Goal: Task Accomplishment & Management: Use online tool/utility

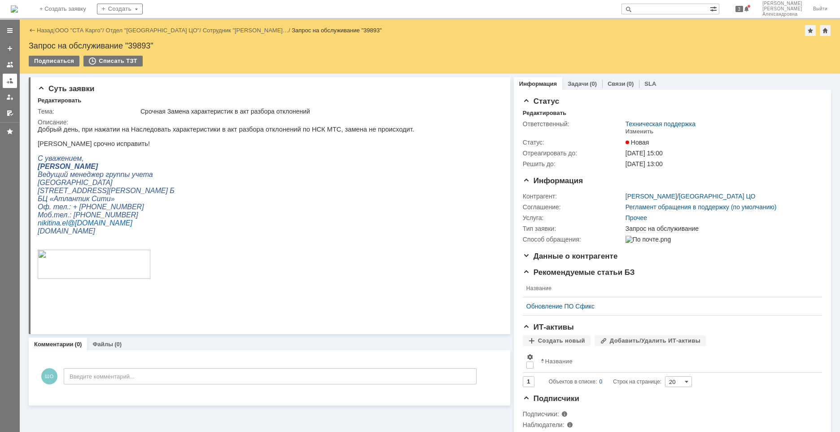
click at [4, 81] on link at bounding box center [10, 81] width 14 height 14
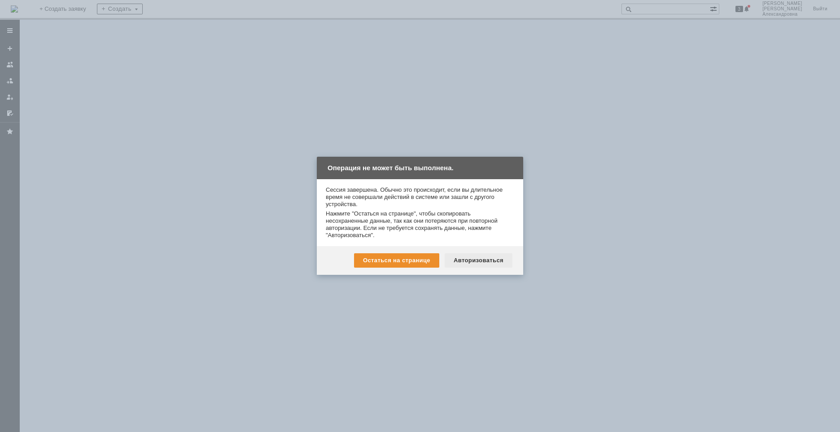
click at [458, 265] on div "Авторизоваться" at bounding box center [479, 260] width 68 height 14
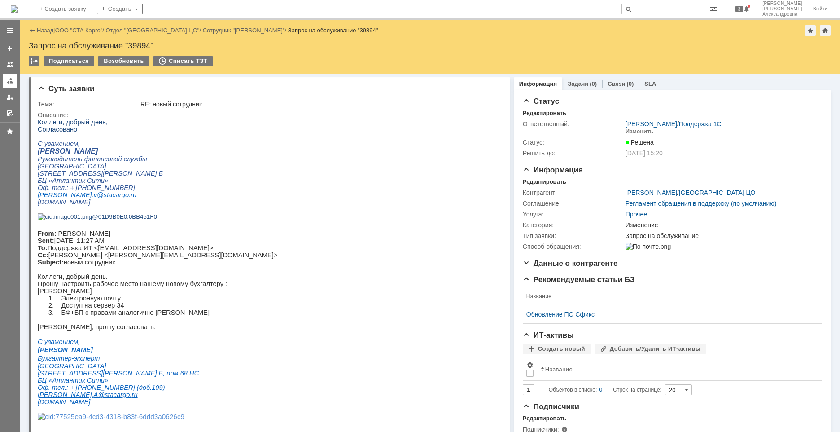
click at [13, 83] on div at bounding box center [9, 80] width 7 height 7
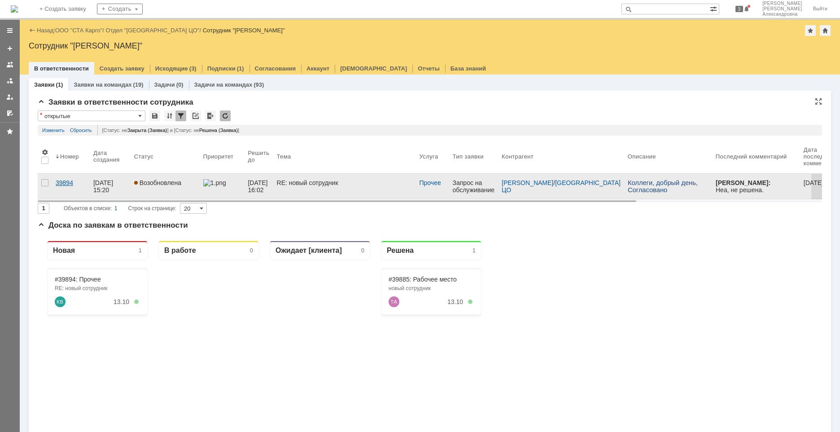
click at [77, 184] on div "39894" at bounding box center [71, 182] width 31 height 7
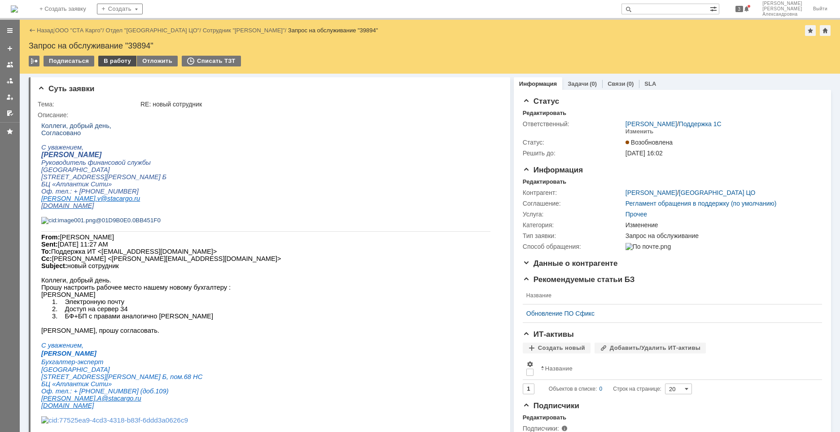
click at [120, 63] on div "В работу" at bounding box center [117, 61] width 38 height 11
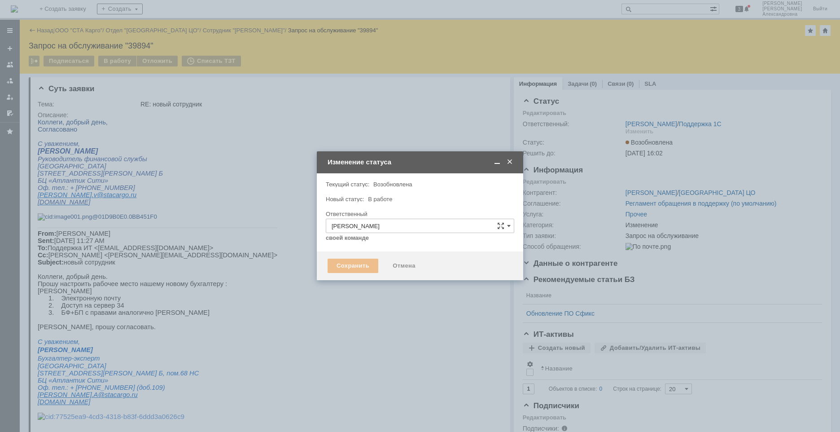
type input "Изменение"
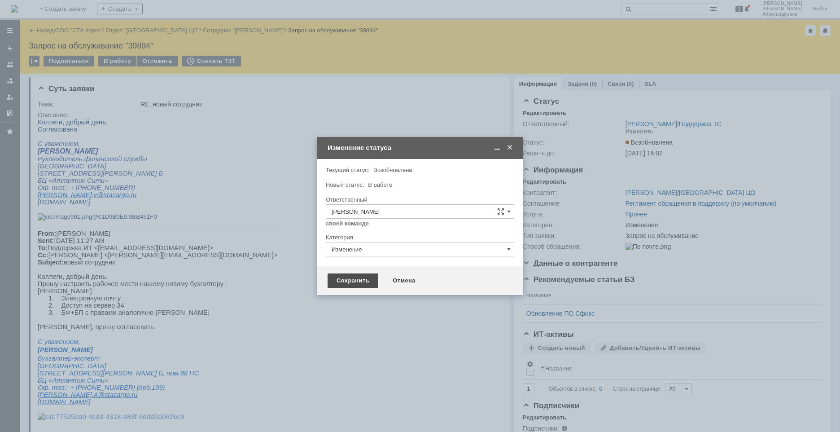
click at [359, 286] on div "Сохранить" at bounding box center [353, 280] width 51 height 14
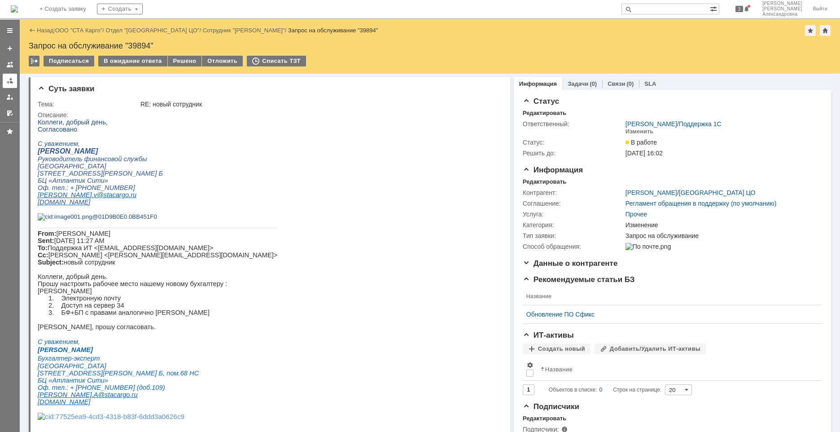
click at [9, 81] on div at bounding box center [9, 80] width 7 height 7
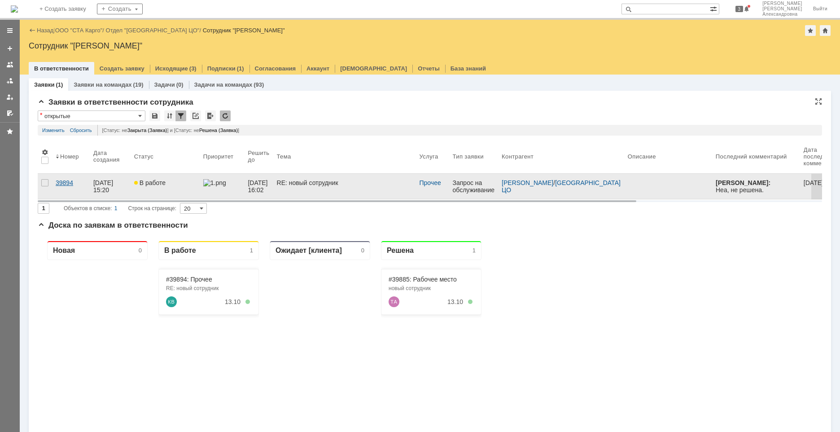
click at [74, 192] on link "39894" at bounding box center [71, 186] width 38 height 25
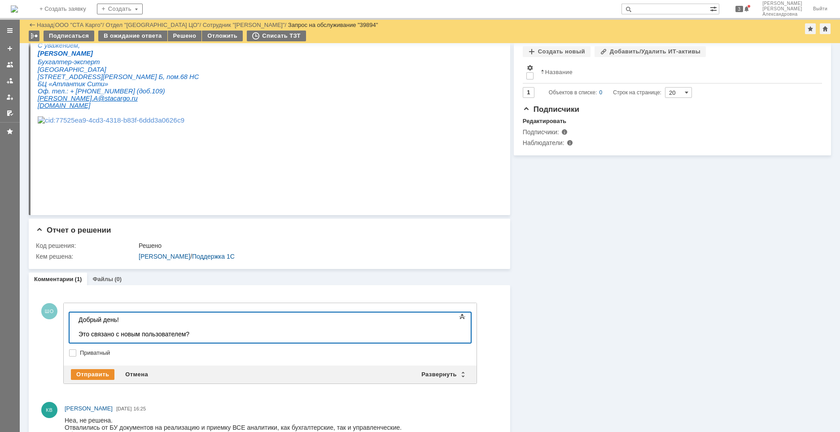
scroll to position [292, 0]
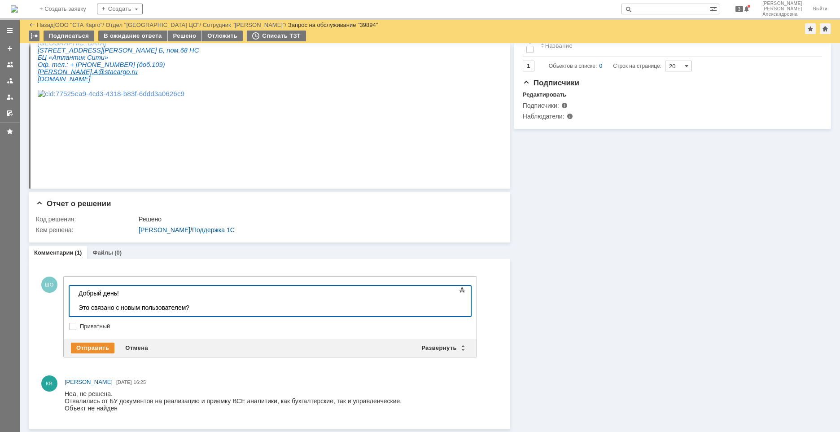
click at [197, 307] on div "Это связано с новым пользователем?" at bounding box center [142, 307] width 127 height 7
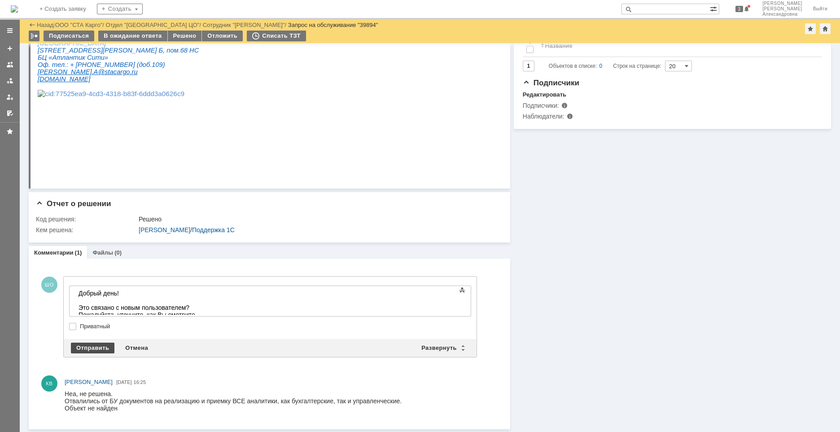
click at [100, 346] on div "Отправить" at bounding box center [93, 347] width 44 height 11
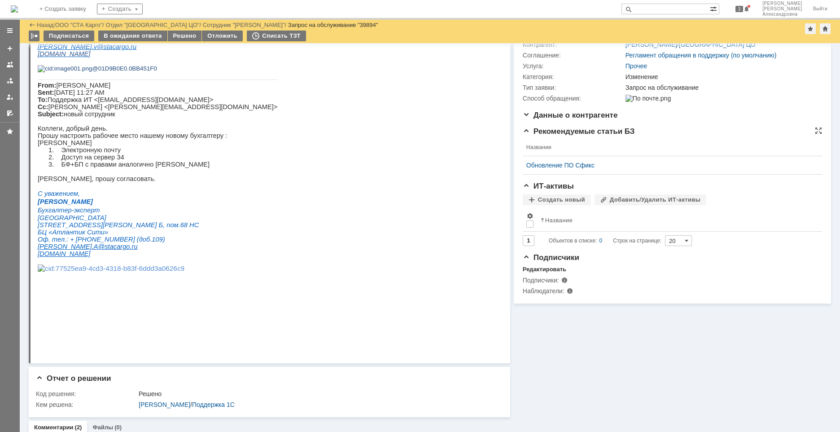
scroll to position [0, 0]
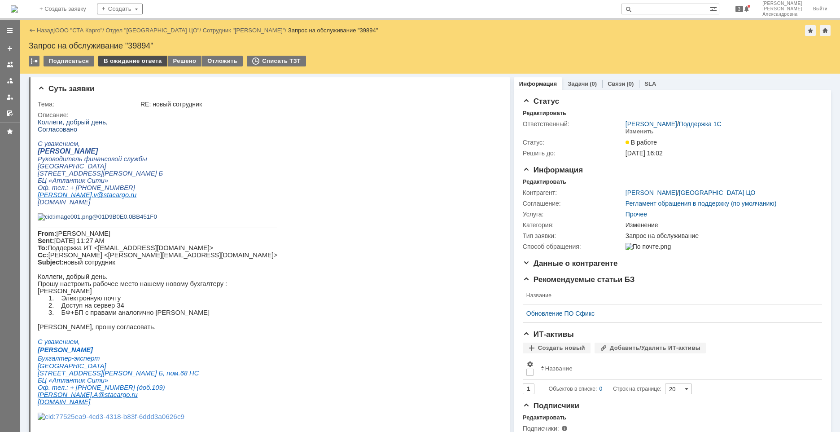
click at [124, 64] on div "В ожидание ответа" at bounding box center [132, 61] width 69 height 11
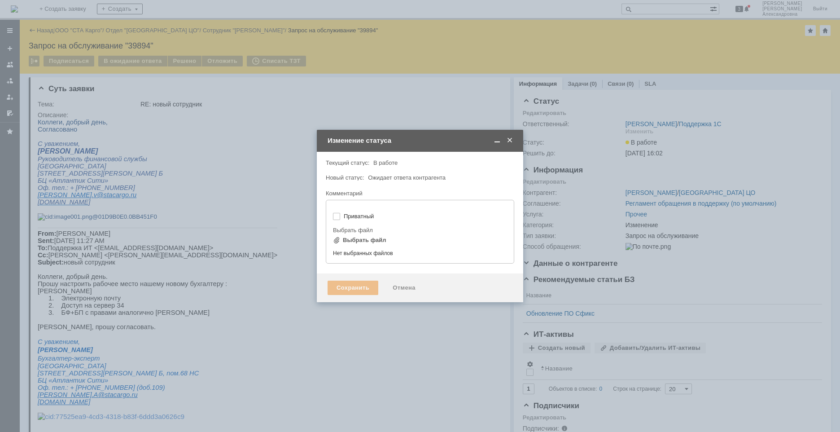
type input "[не указано]"
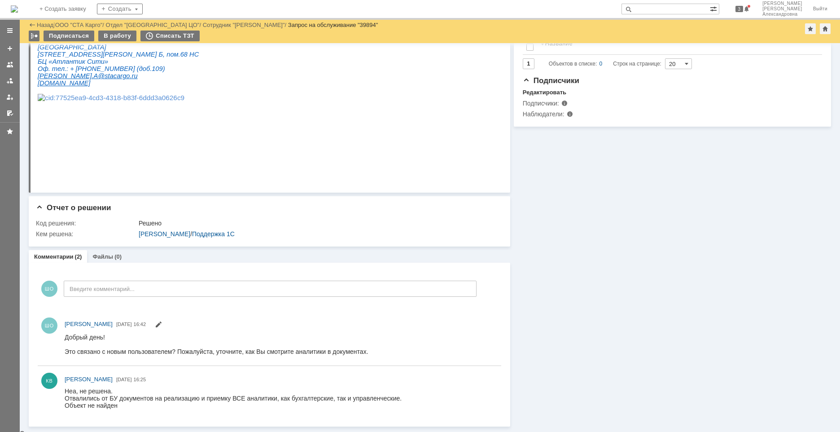
scroll to position [294, 0]
click at [9, 83] on div at bounding box center [9, 80] width 7 height 7
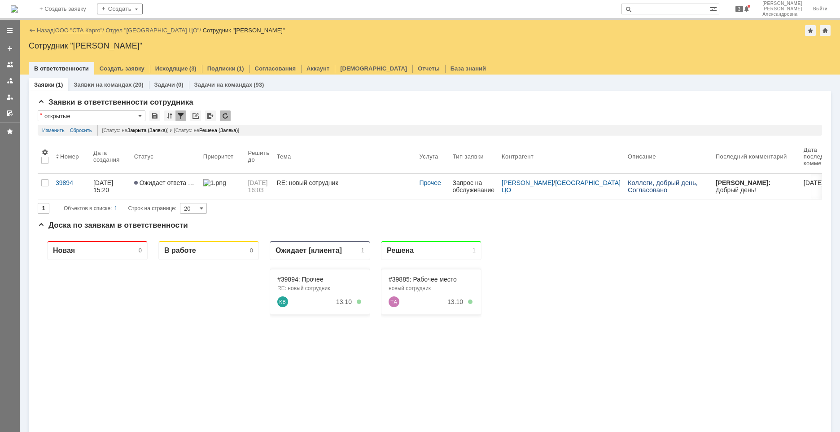
click at [70, 29] on link "ООО "СТА Карго"" at bounding box center [79, 30] width 48 height 7
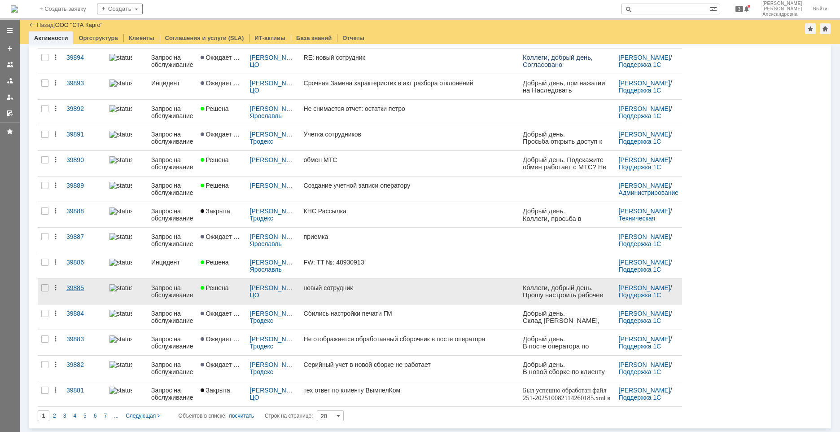
click at [80, 300] on link "39885" at bounding box center [84, 291] width 43 height 25
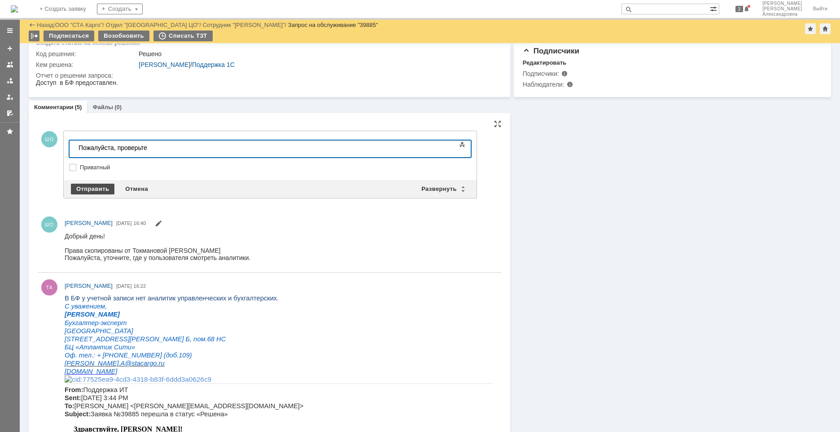
click at [84, 187] on div "Отправить" at bounding box center [93, 189] width 44 height 11
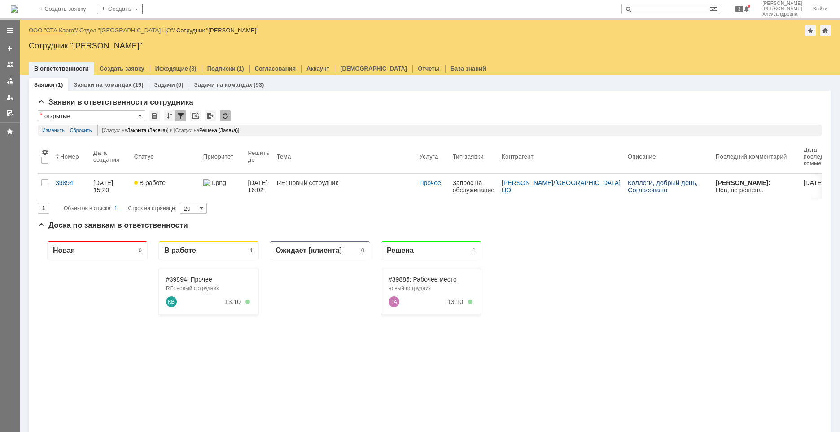
click at [65, 31] on link "ООО "СТА Карго"" at bounding box center [53, 30] width 48 height 7
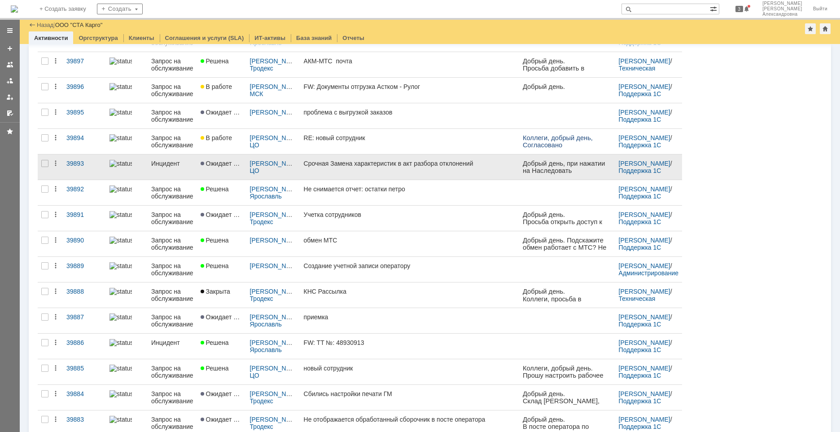
scroll to position [135, 0]
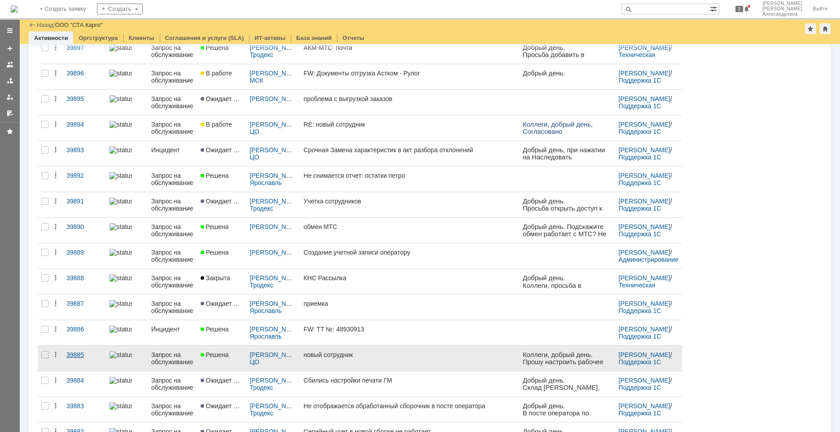
click at [84, 363] on link "39885" at bounding box center [84, 358] width 43 height 25
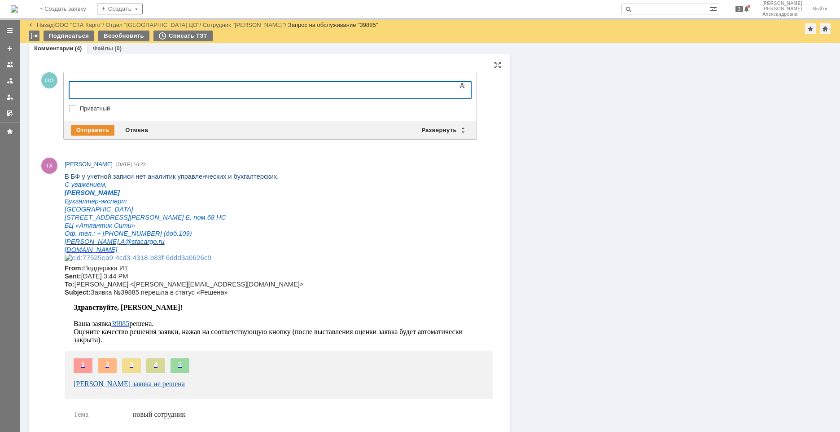
click at [146, 91] on div at bounding box center [142, 88] width 127 height 7
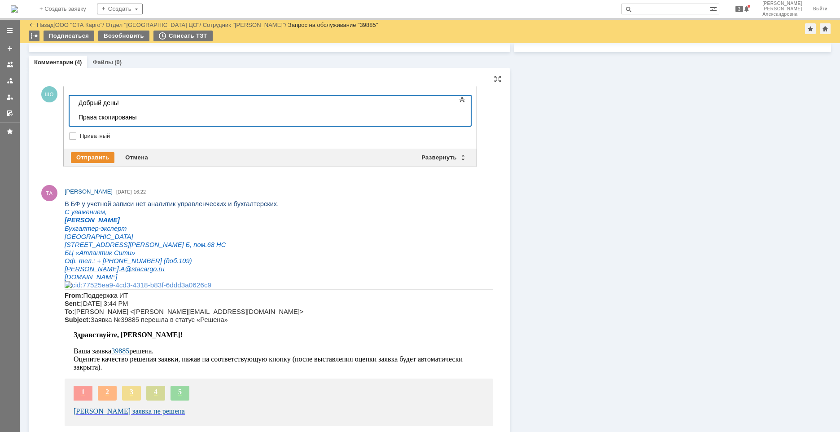
click at [149, 118] on div "​Права скопированы" at bounding box center [142, 117] width 127 height 7
click at [194, 118] on div "​Права скопированы от Токмановой Н. Пожалуйста, уточните, где" at bounding box center [142, 125] width 127 height 22
click at [191, 118] on div "​Права скопированы от Токмановой Н. Пожалуйста, уточните, где" at bounding box center [142, 125] width 127 height 22
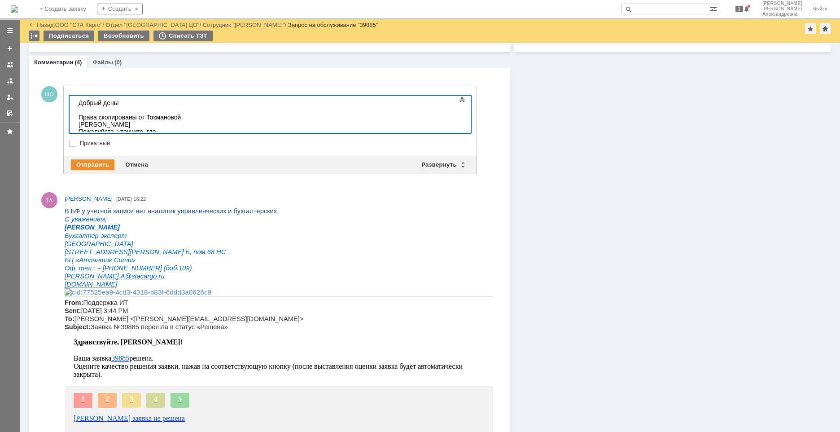
click at [158, 128] on body "Добрый день! ​Права скопированы от Токмановой Н. Пожалуйста, уточните, где" at bounding box center [142, 117] width 135 height 43
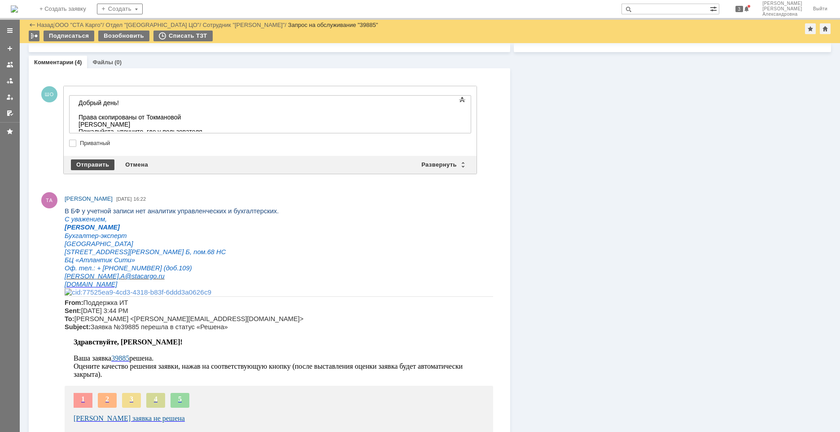
drag, startPoint x: 87, startPoint y: 168, endPoint x: 49, endPoint y: 92, distance: 85.1
click at [87, 168] on div "Отправить" at bounding box center [93, 164] width 44 height 11
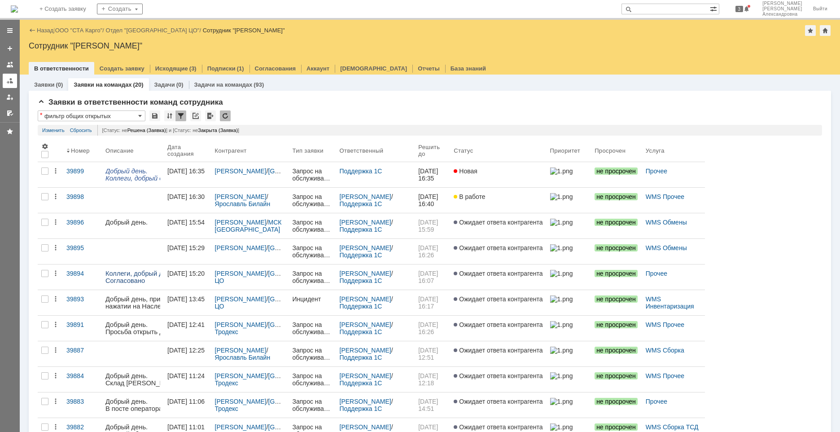
click at [12, 80] on div at bounding box center [9, 80] width 7 height 7
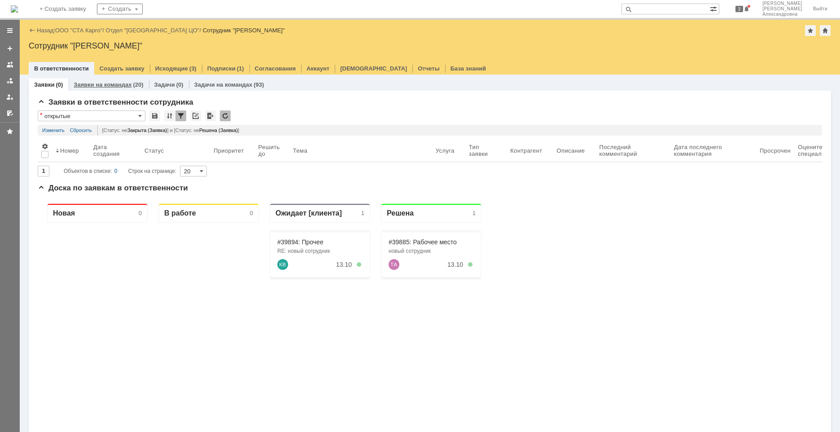
click at [77, 85] on link "Заявки на командах" at bounding box center [103, 84] width 58 height 7
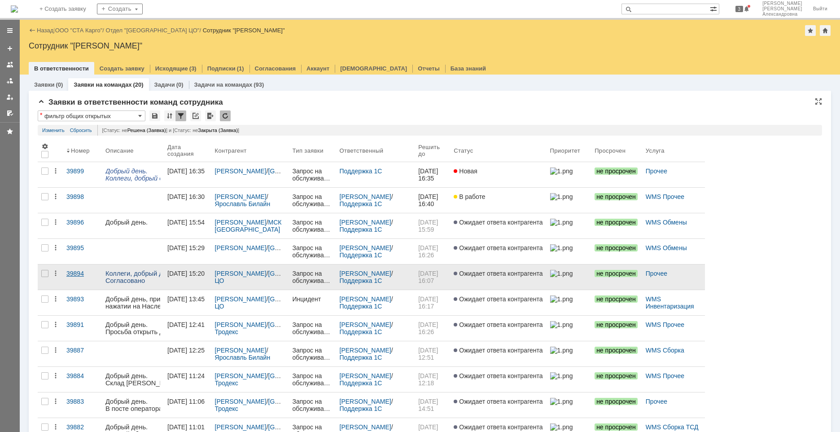
click at [85, 279] on link "39894" at bounding box center [82, 276] width 39 height 25
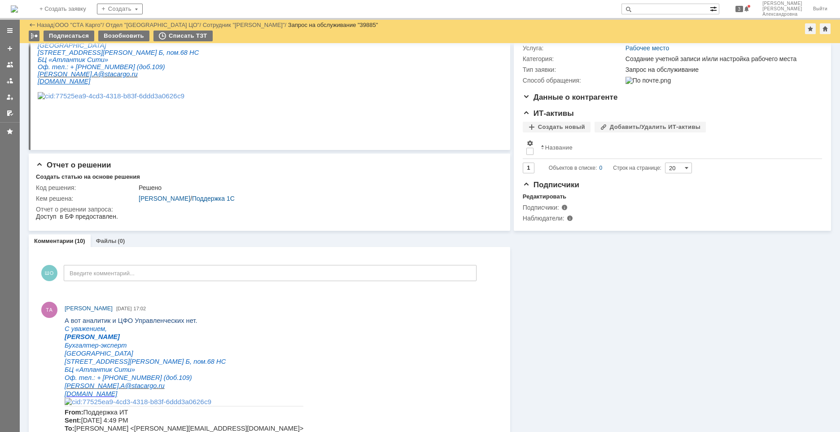
scroll to position [45, 0]
